Goal: Navigation & Orientation: Find specific page/section

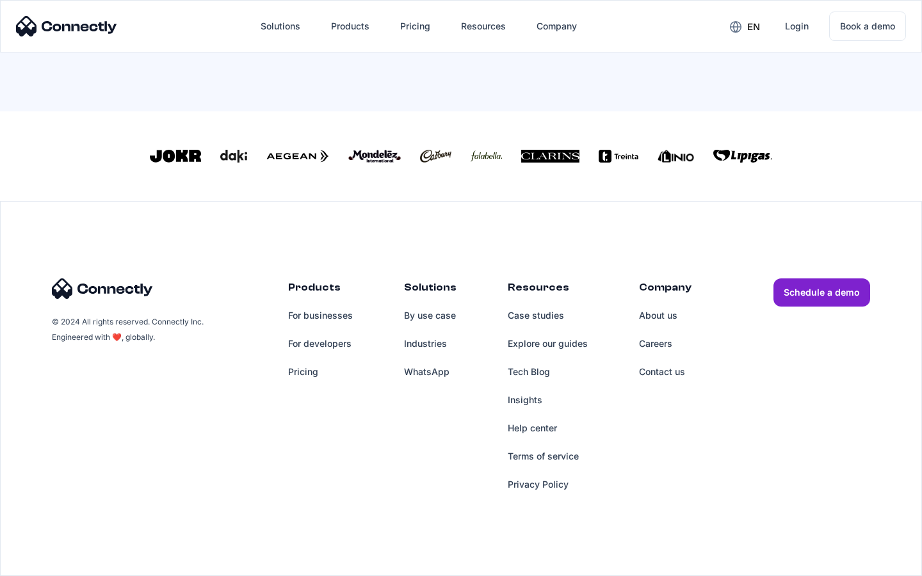
scroll to position [268, 0]
